Goal: Information Seeking & Learning: Learn about a topic

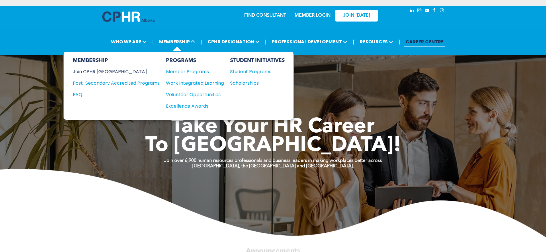
click at [109, 68] on div "Join CPHR [GEOGRAPHIC_DATA]" at bounding box center [112, 71] width 78 height 7
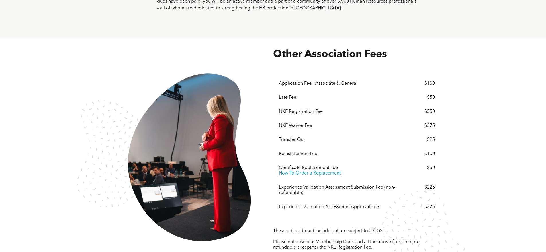
scroll to position [1032, 0]
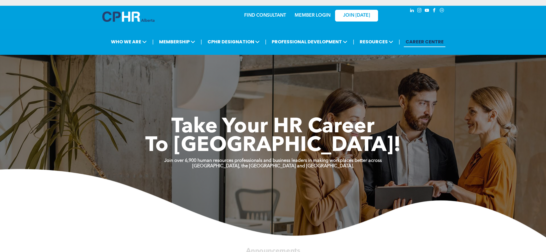
click at [322, 13] on link "MEMBER LOGIN" at bounding box center [313, 15] width 36 height 5
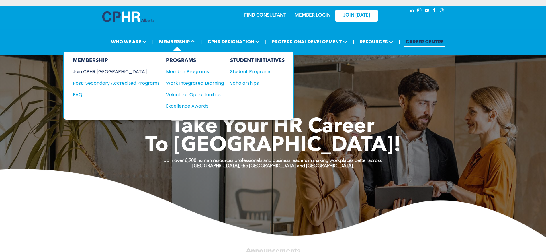
click at [105, 68] on div "Join CPHR [GEOGRAPHIC_DATA]" at bounding box center [112, 71] width 78 height 7
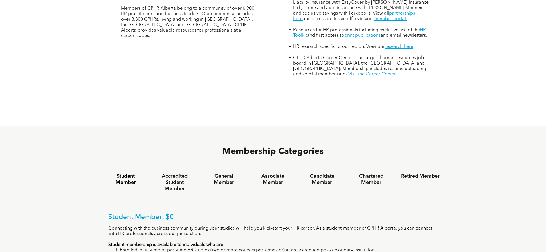
scroll to position [275, 0]
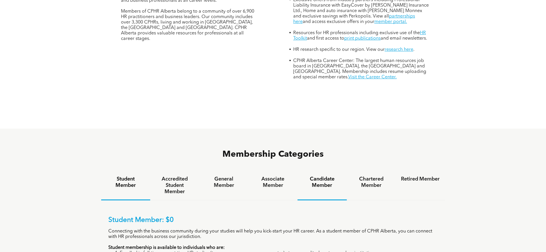
click at [329, 176] on h4 "Candidate Member" at bounding box center [322, 182] width 39 height 13
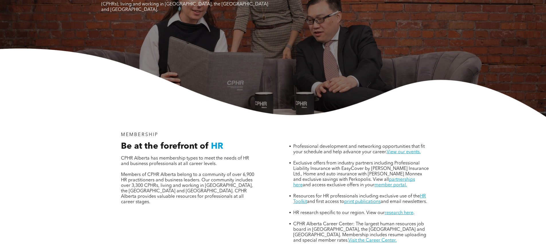
scroll to position [0, 0]
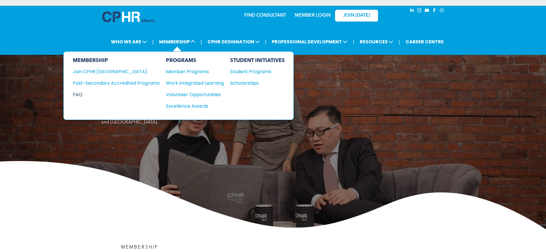
click at [80, 91] on div "FAQ" at bounding box center [112, 94] width 78 height 7
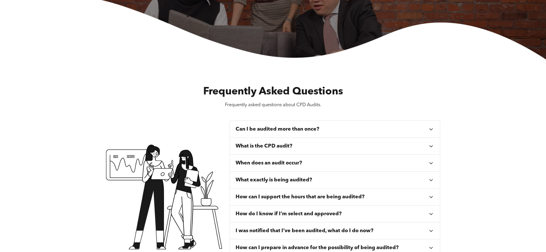
scroll to position [172, 0]
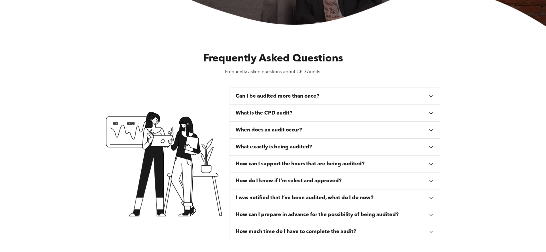
click at [312, 95] on div "Can I be audited more than once?" at bounding box center [335, 96] width 210 height 17
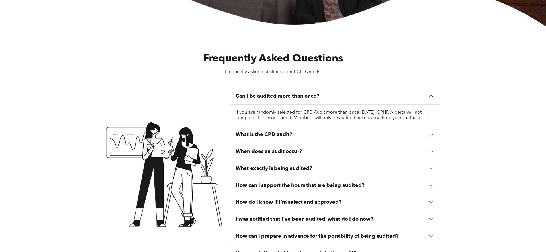
click at [320, 93] on div "Can I be audited more than once?" at bounding box center [332, 96] width 193 height 6
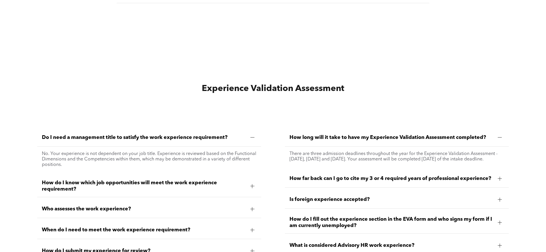
scroll to position [1605, 0]
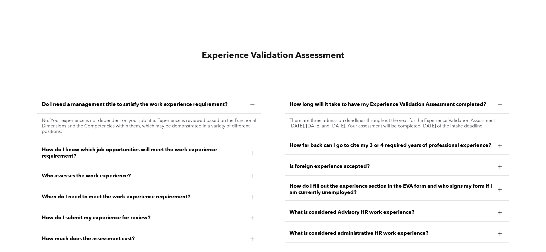
click at [132, 148] on span "How do I know which job opportunities will meet the work experience requirement?" at bounding box center [144, 152] width 204 height 13
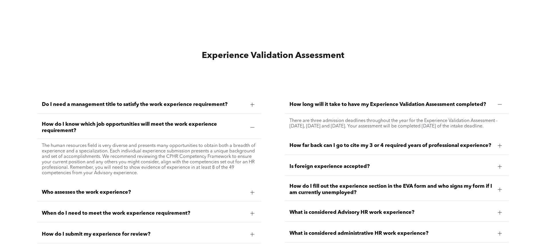
click at [123, 183] on div "Who assesses the work experience?" at bounding box center [149, 192] width 224 height 18
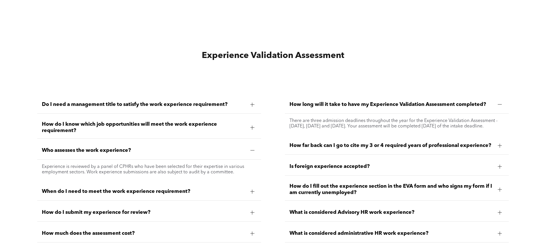
click at [183, 188] on span "When do I need to meet the work experience requirement?" at bounding box center [144, 191] width 204 height 6
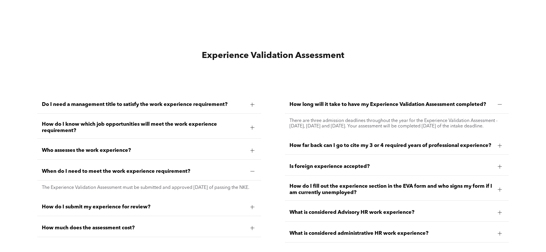
click at [184, 203] on span "How do I submit my experience for review?" at bounding box center [144, 206] width 204 height 6
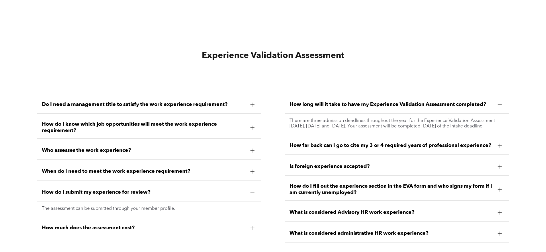
click at [189, 224] on span "How much does the assessment cost?" at bounding box center [144, 227] width 204 height 6
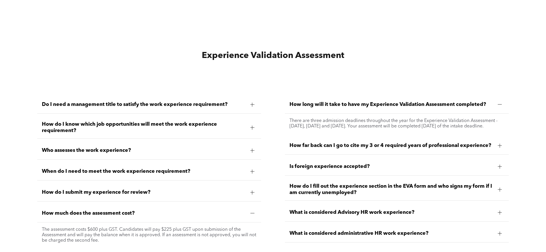
click at [395, 148] on span "How far back can I go to cite my 3 or 4 required years of professional experien…" at bounding box center [391, 145] width 204 height 6
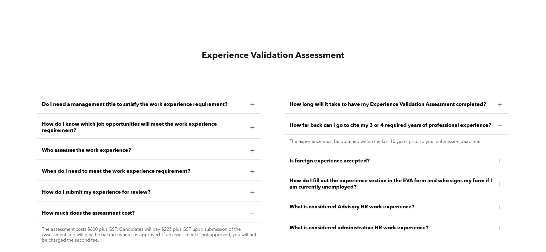
click at [408, 207] on div "What is considered Advisory HR work experience?" at bounding box center [397, 207] width 224 height 18
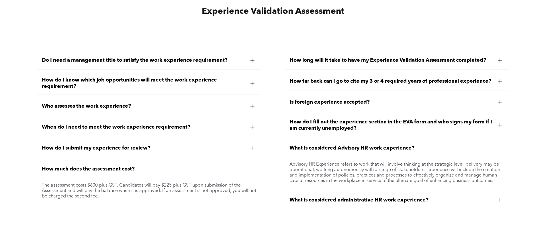
scroll to position [1662, 0]
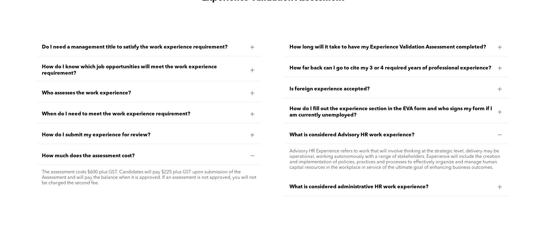
click at [417, 183] on span "What is considered administrative HR work experience?" at bounding box center [391, 186] width 204 height 6
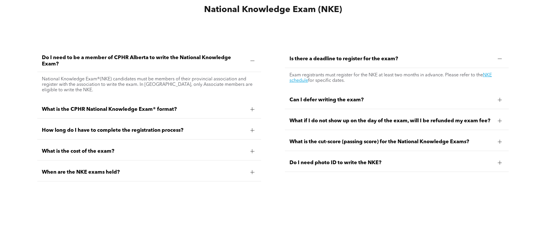
scroll to position [1920, 0]
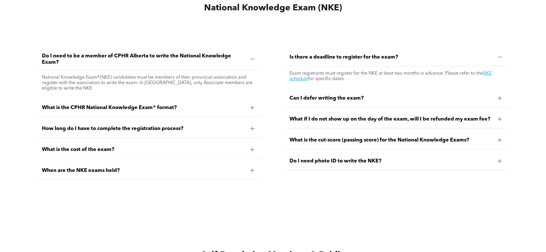
click at [362, 95] on span "Can I defer writing the exam?" at bounding box center [391, 98] width 204 height 6
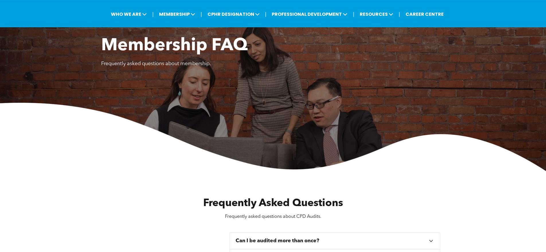
scroll to position [0, 0]
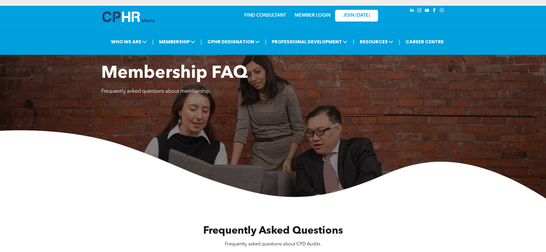
click at [300, 134] on img at bounding box center [273, 164] width 546 height 68
